Goal: Task Accomplishment & Management: Manage account settings

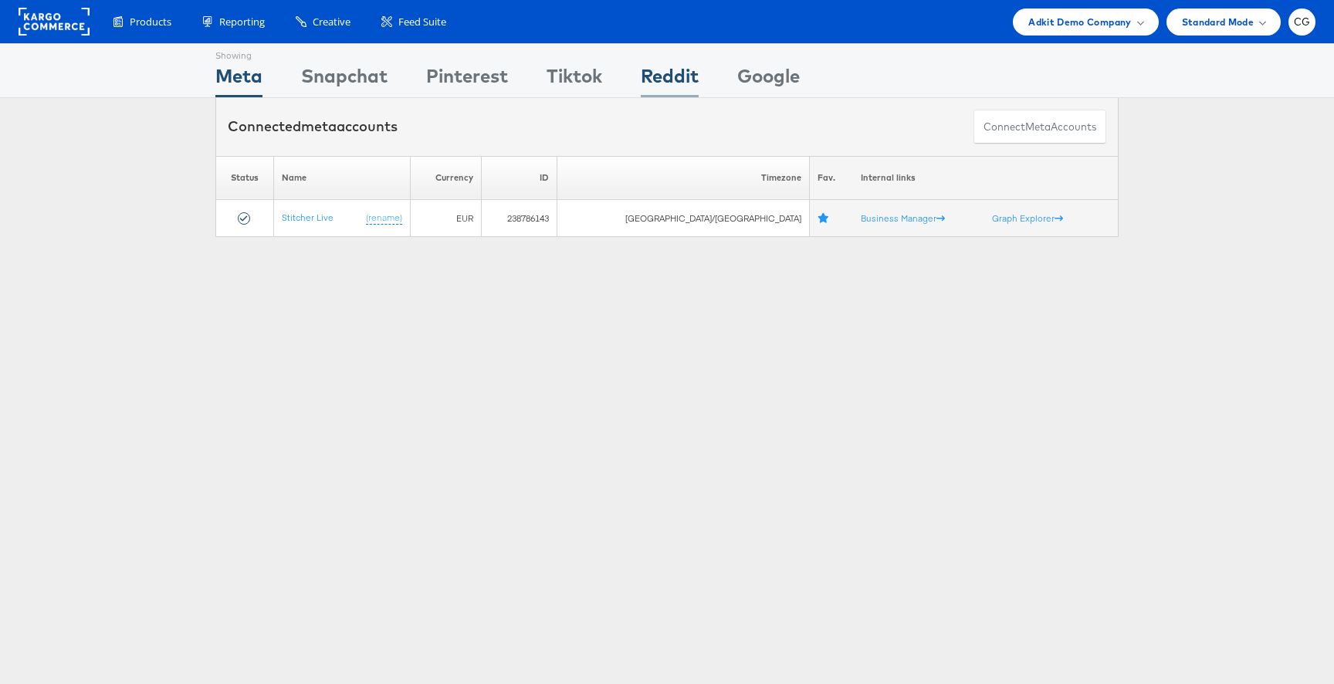
click at [669, 77] on div "Reddit" at bounding box center [670, 80] width 58 height 35
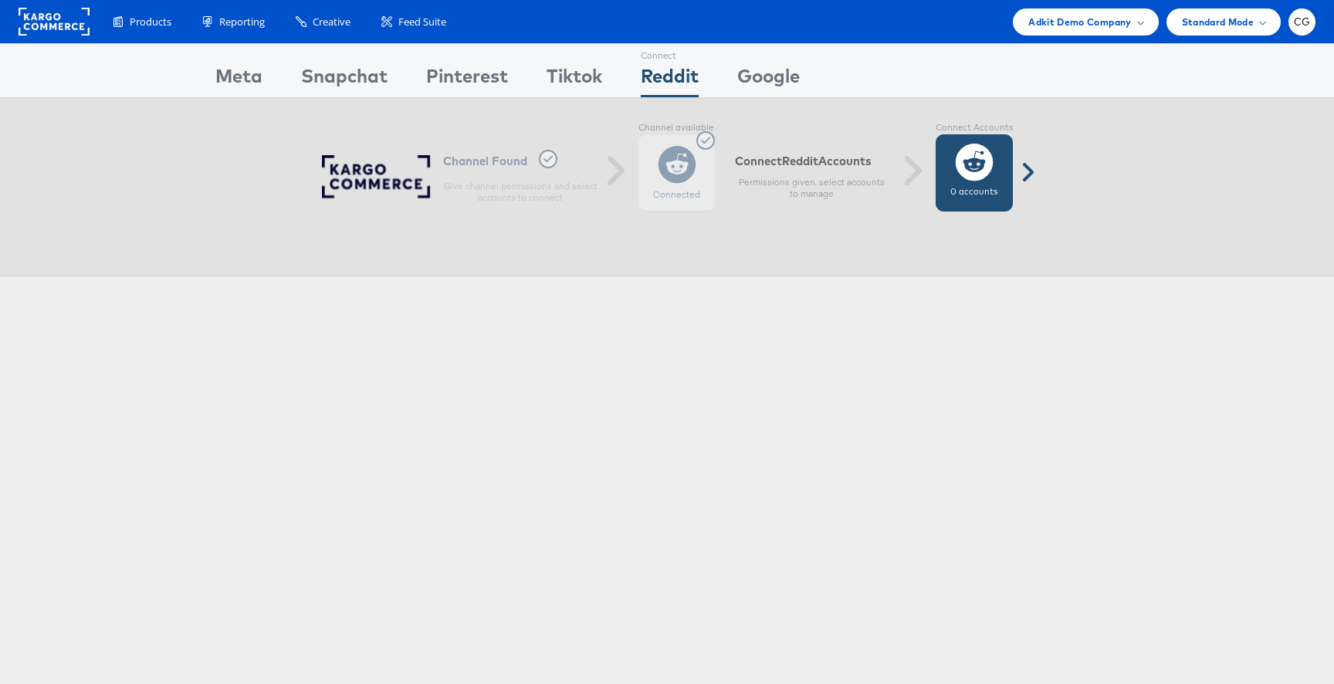
click at [1005, 160] on div "0 accounts" at bounding box center [974, 172] width 77 height 77
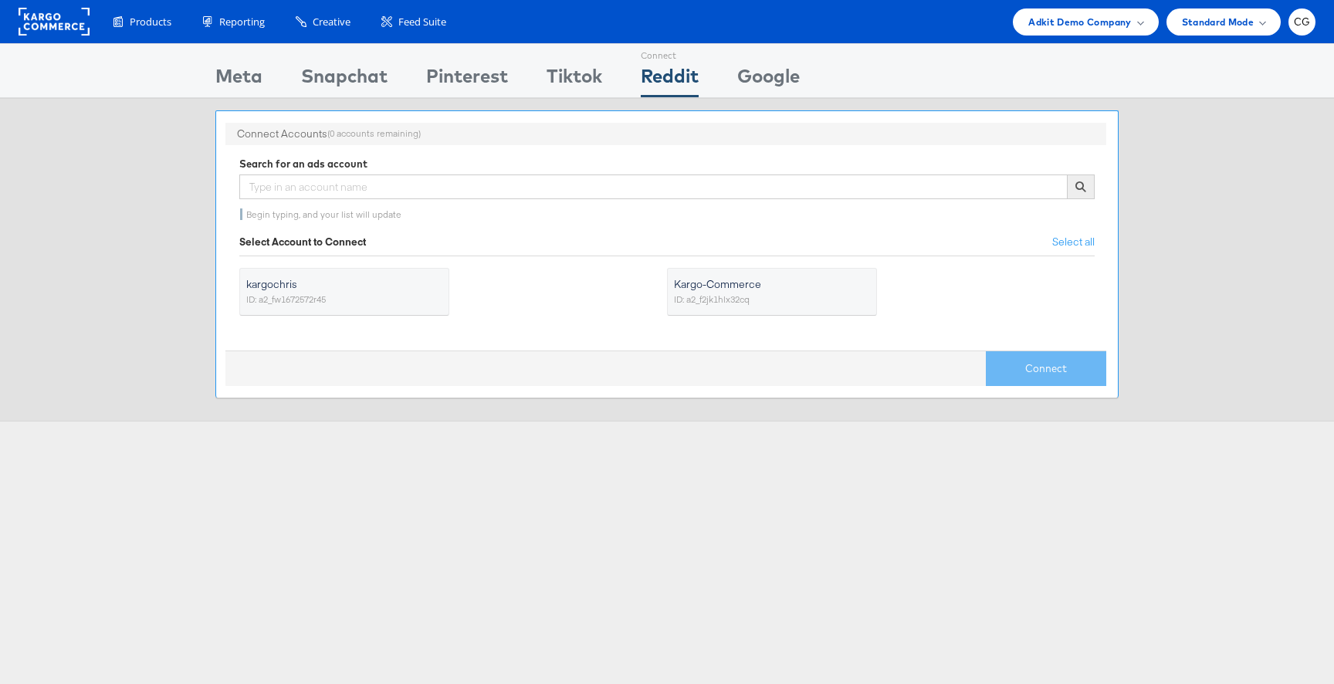
click at [675, 289] on span "Kargo-Commerce" at bounding box center [762, 283] width 177 height 15
click at [0, 0] on input "Kargo-Commerce ID: a2_f2jk1hlx32cq" at bounding box center [0, 0] width 0 height 0
click at [1041, 369] on button "Connect" at bounding box center [1046, 368] width 120 height 35
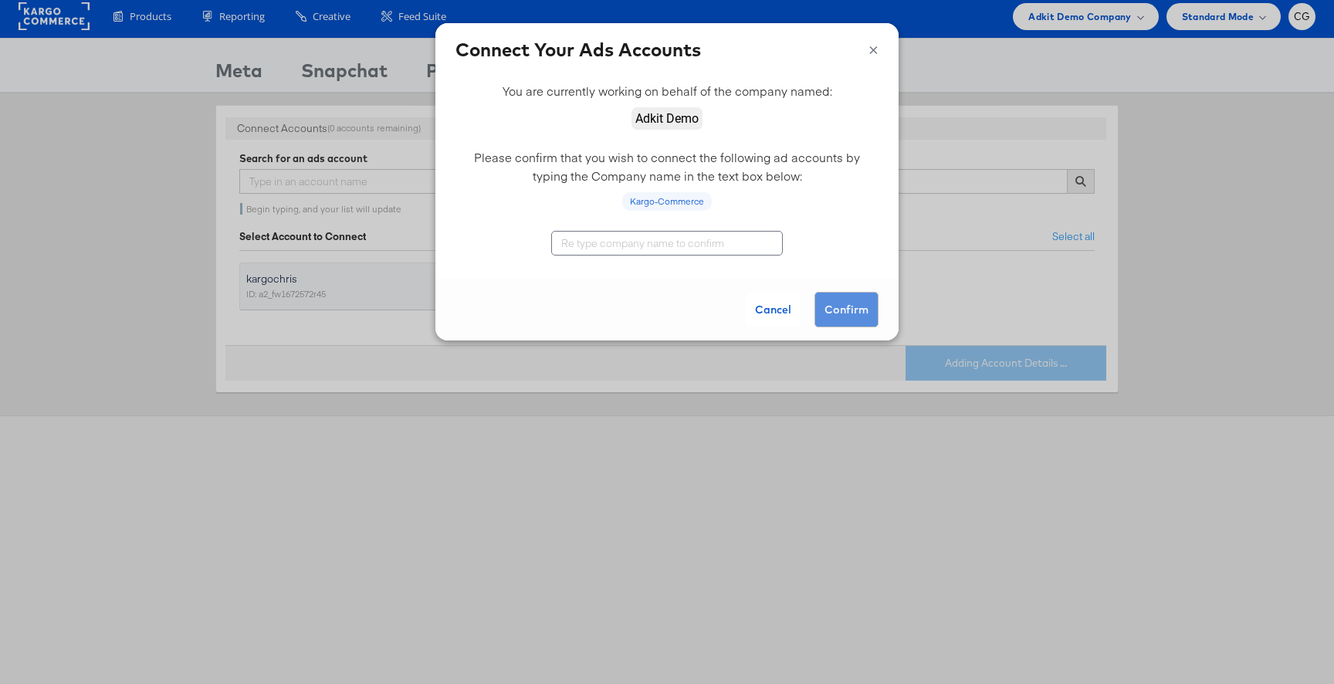
scroll to position [6, 0]
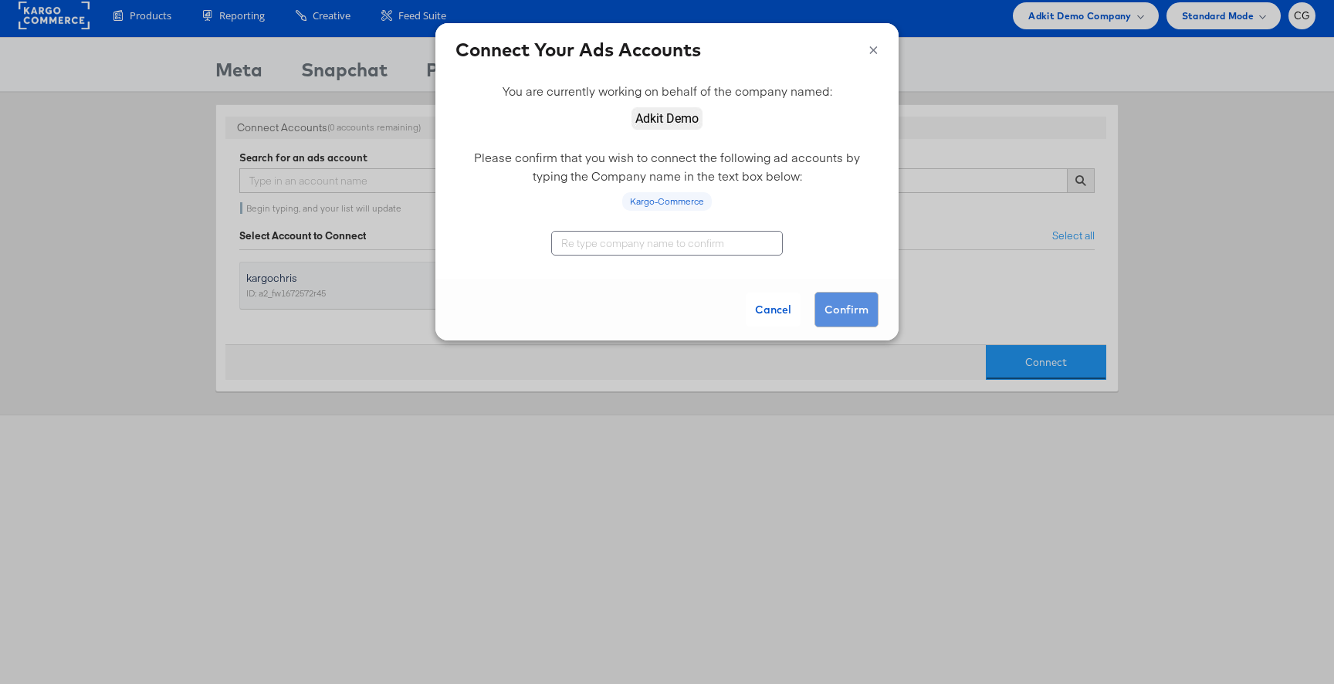
click at [664, 236] on input "text" at bounding box center [667, 243] width 232 height 25
click at [681, 262] on div "Kargo-Commerce" at bounding box center [666, 255] width 463 height 48
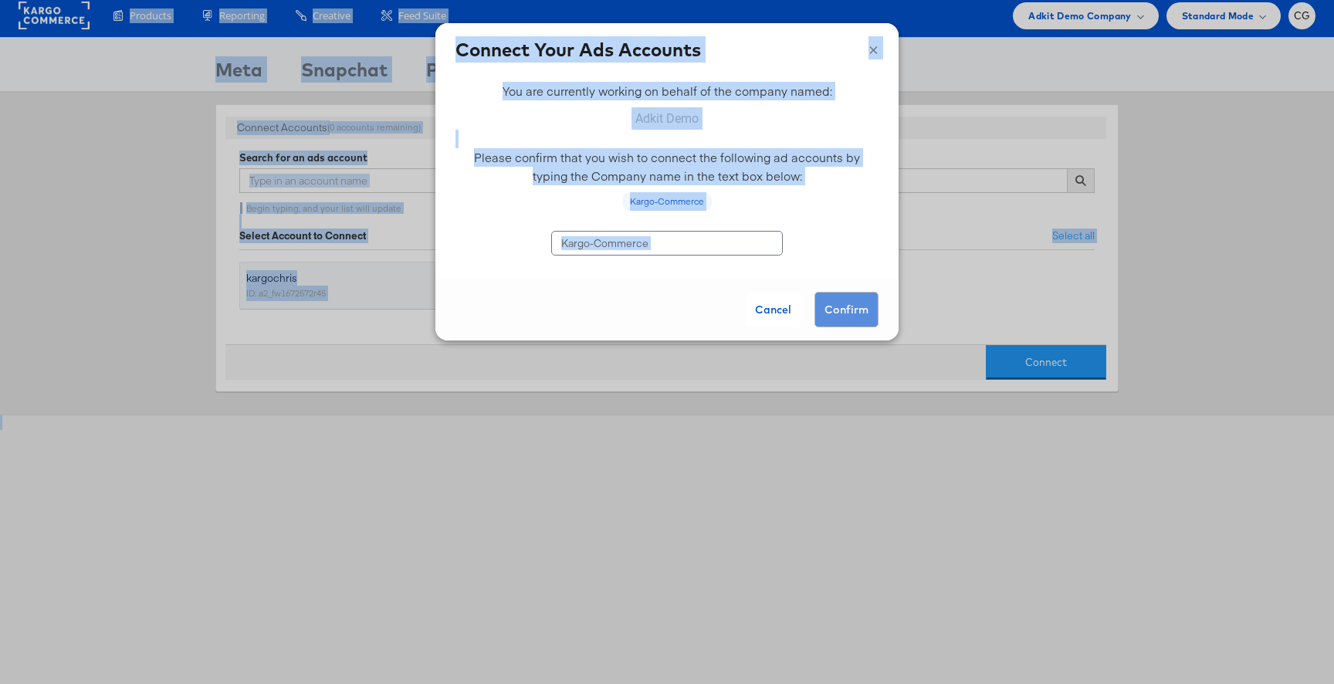
click at [685, 268] on div "Kargo-Commerce" at bounding box center [666, 255] width 463 height 48
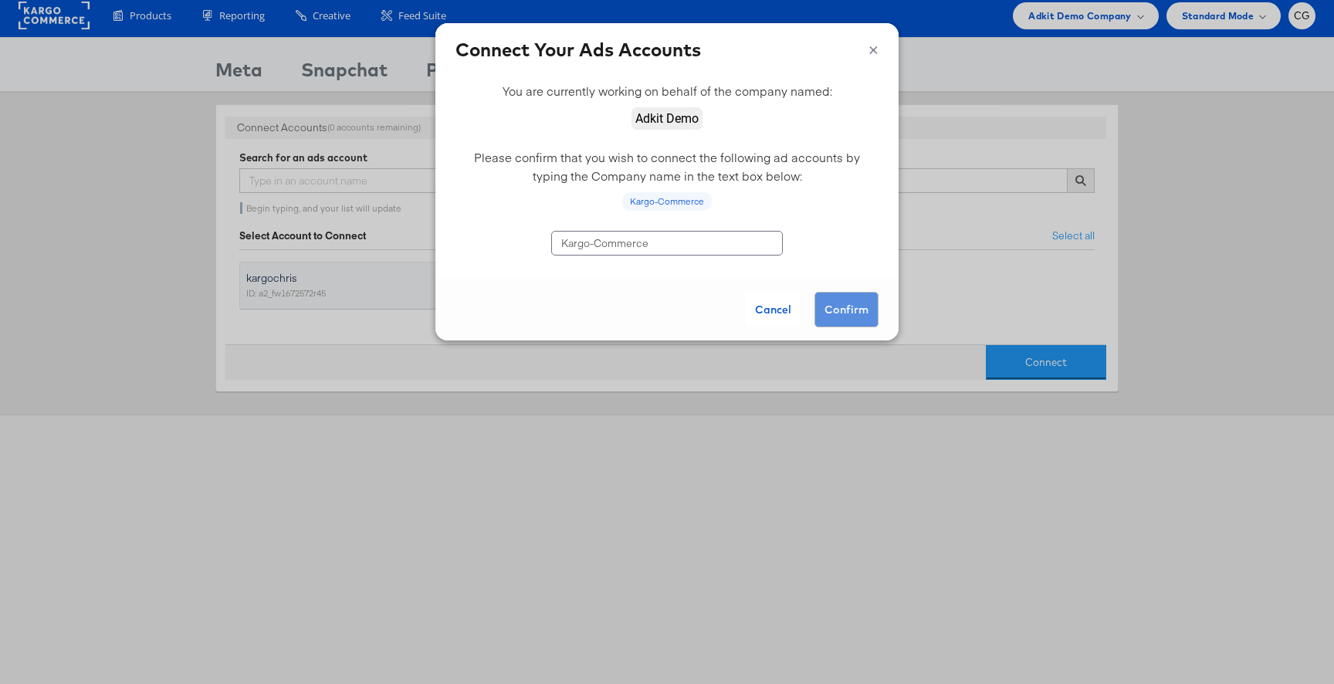
click at [669, 251] on input "Kargo-Commerce" at bounding box center [667, 243] width 232 height 25
type input "Adkit Demo"
click at [847, 309] on button "Confirm" at bounding box center [846, 310] width 64 height 36
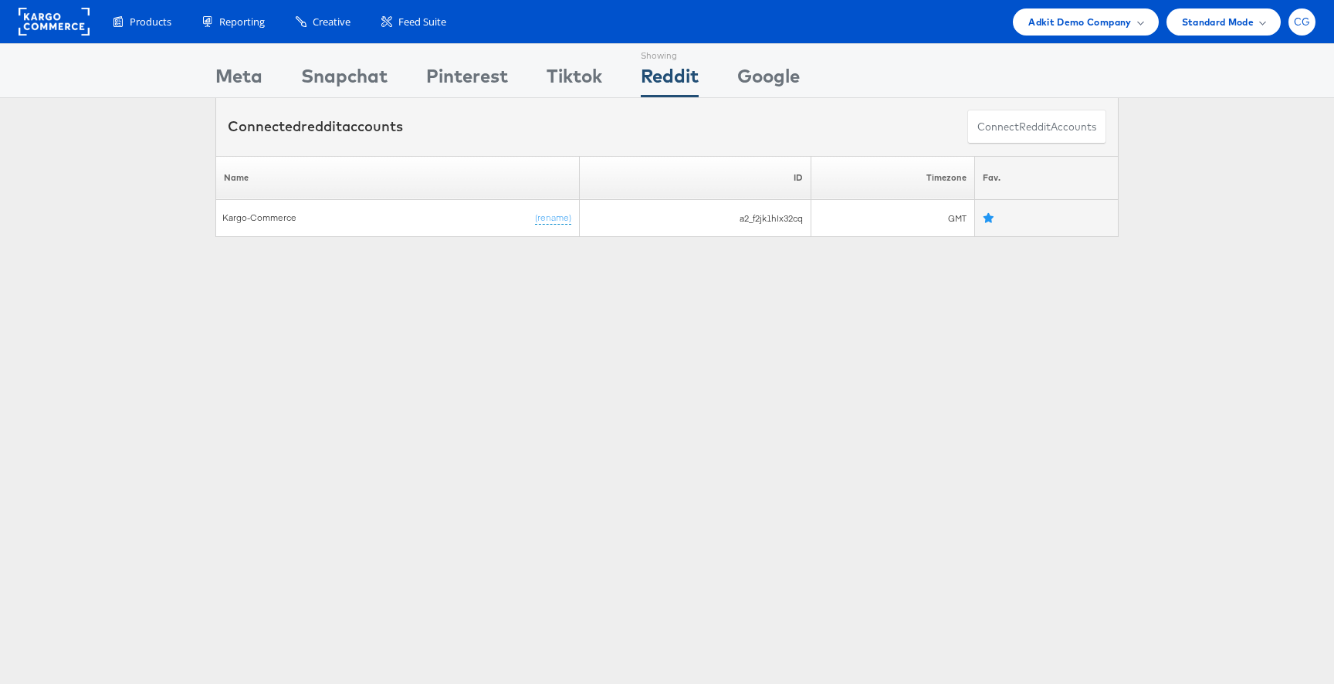
click at [1312, 25] on div "CG" at bounding box center [1301, 21] width 27 height 27
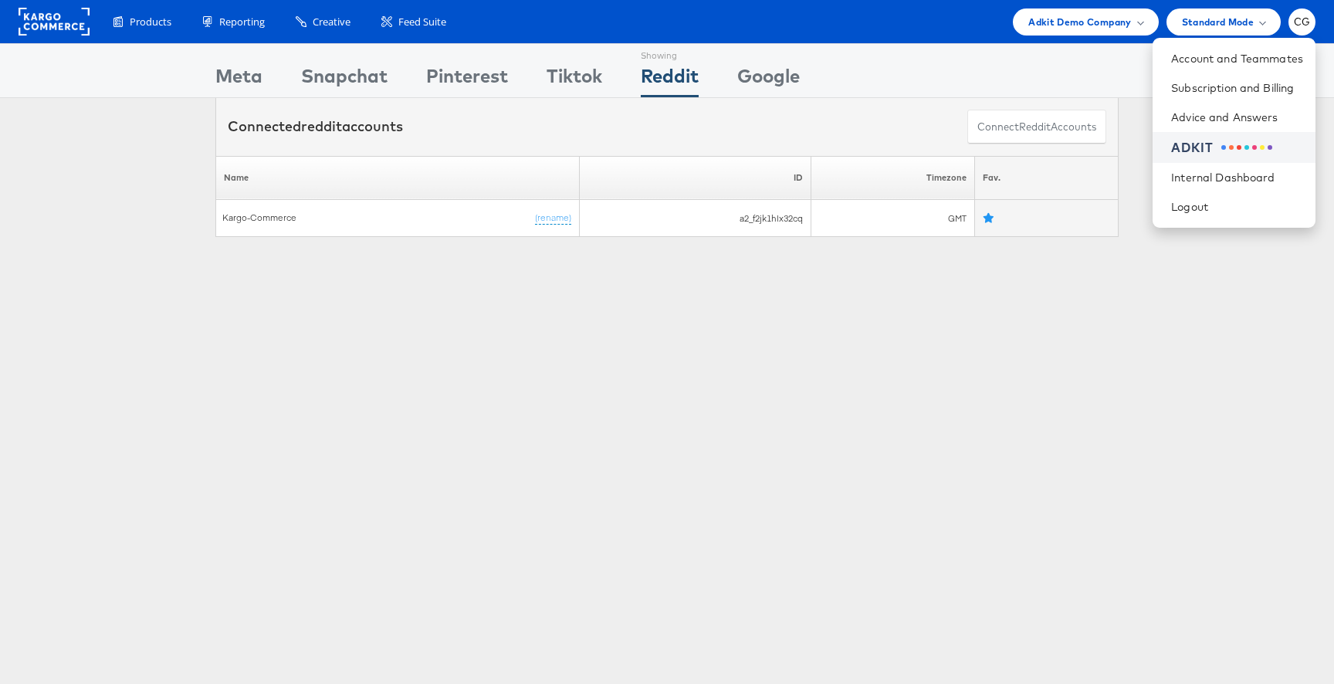
click at [1264, 157] on li "ADKIT" at bounding box center [1233, 148] width 163 height 32
